Goal: Submit feedback/report problem

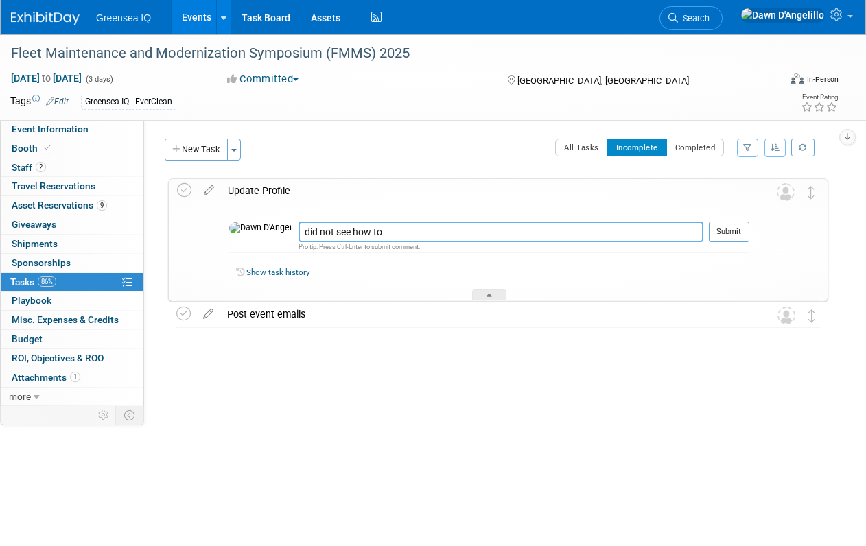
click at [352, 232] on textarea "did not see how to" at bounding box center [500, 232] width 405 height 21
type textarea "did not see how to update or add a profile"
click at [726, 232] on button "Submit" at bounding box center [729, 232] width 40 height 21
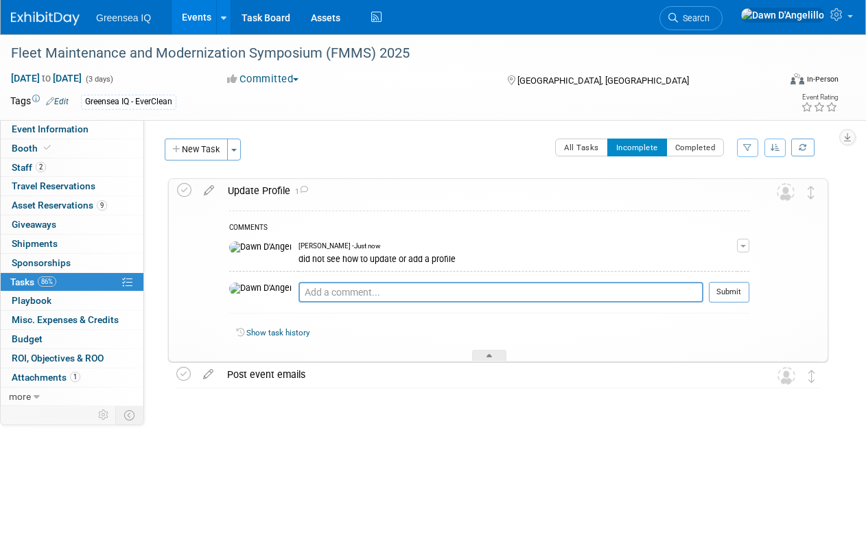
click at [364, 401] on div at bounding box center [494, 401] width 667 height 27
click at [412, 191] on div "Update Profile 1" at bounding box center [485, 190] width 528 height 23
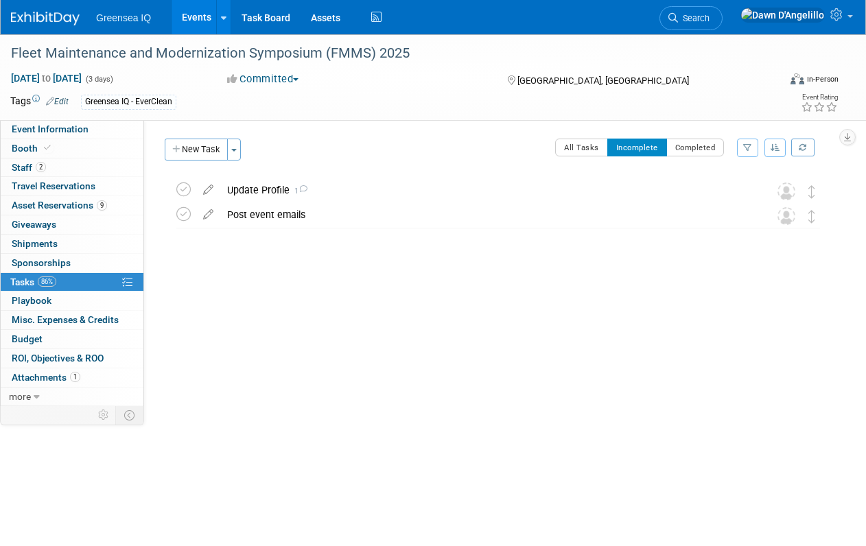
click at [200, 15] on link "Events" at bounding box center [197, 17] width 50 height 34
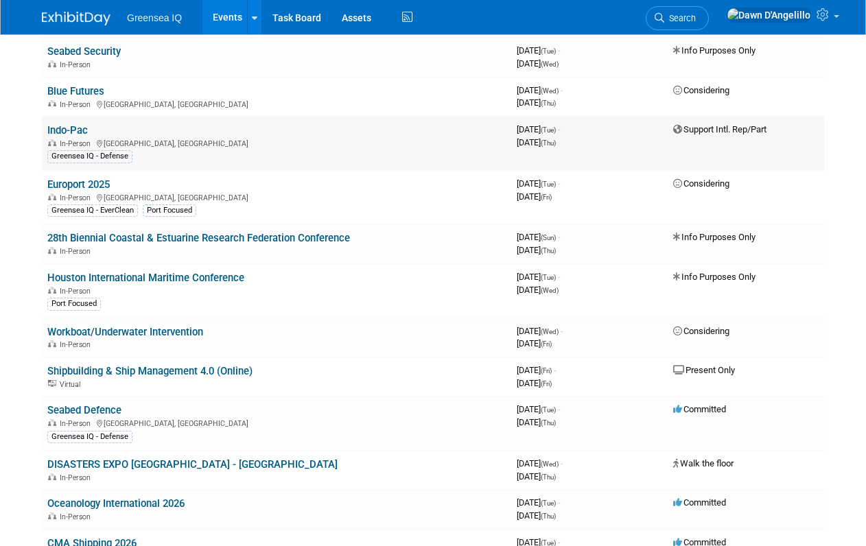
scroll to position [211, 0]
